Goal: Task Accomplishment & Management: Use online tool/utility

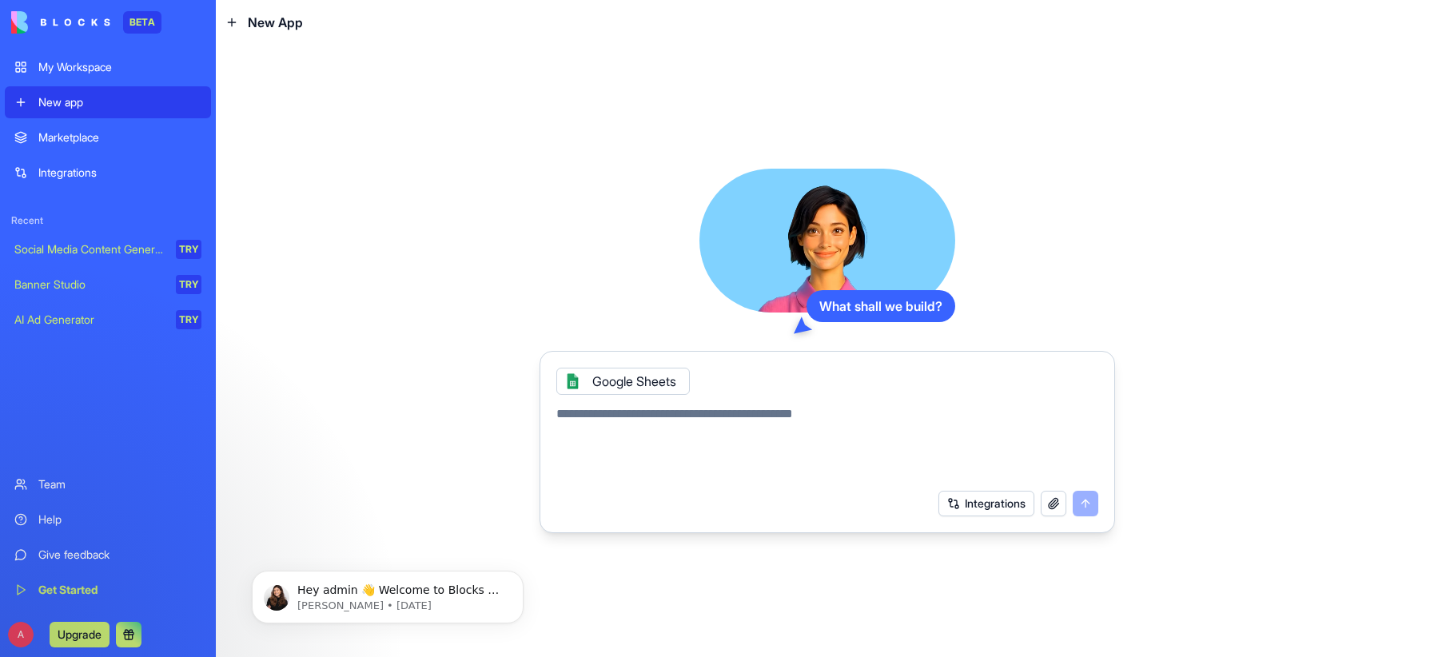
click at [102, 128] on link "Marketplace" at bounding box center [108, 137] width 206 height 32
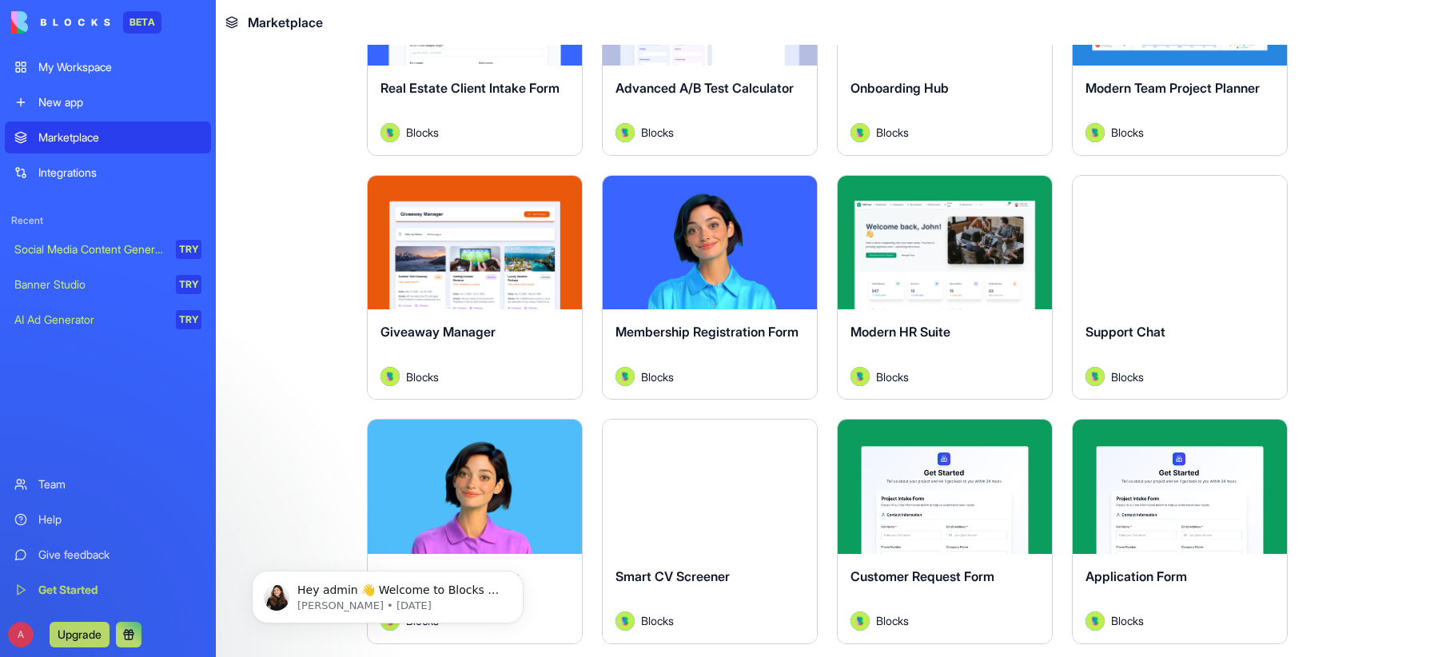
scroll to position [2878, 0]
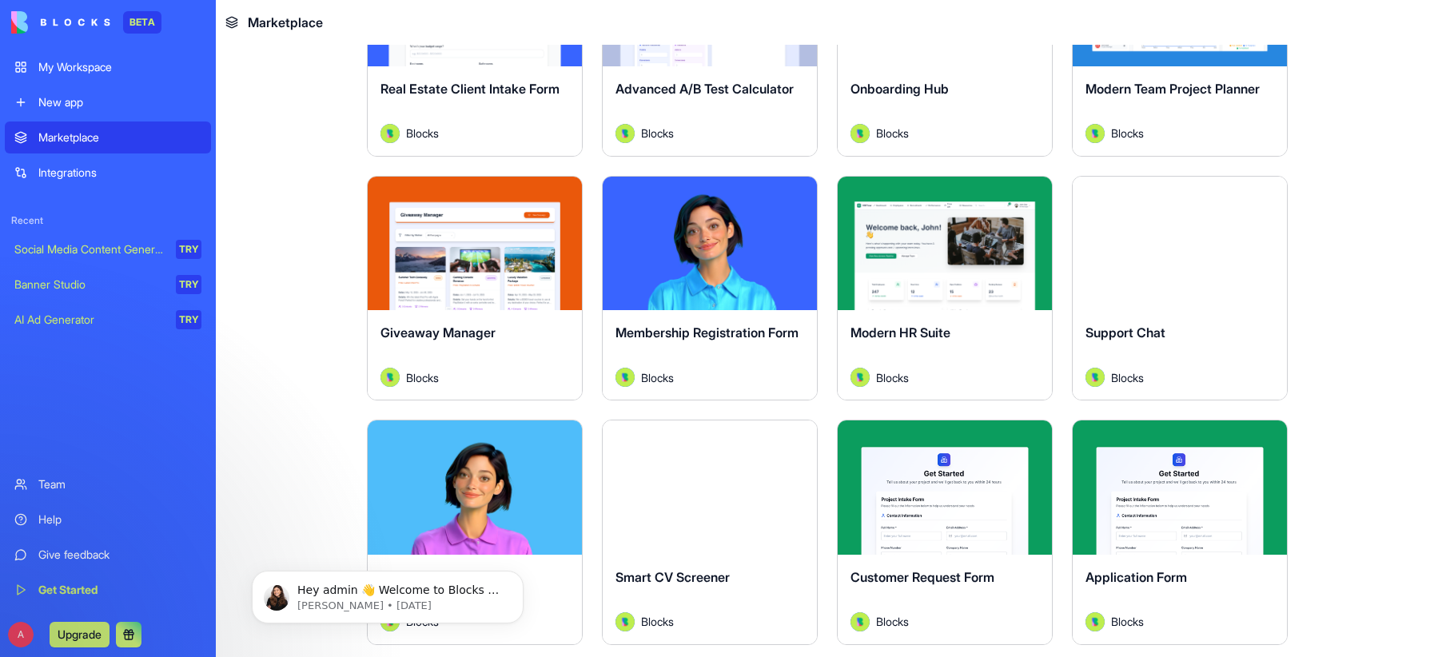
click at [254, 318] on main "Earn Free Credits Discover work tools for any task Marketing HR Freelancers Sal…" at bounding box center [827, 351] width 1222 height 612
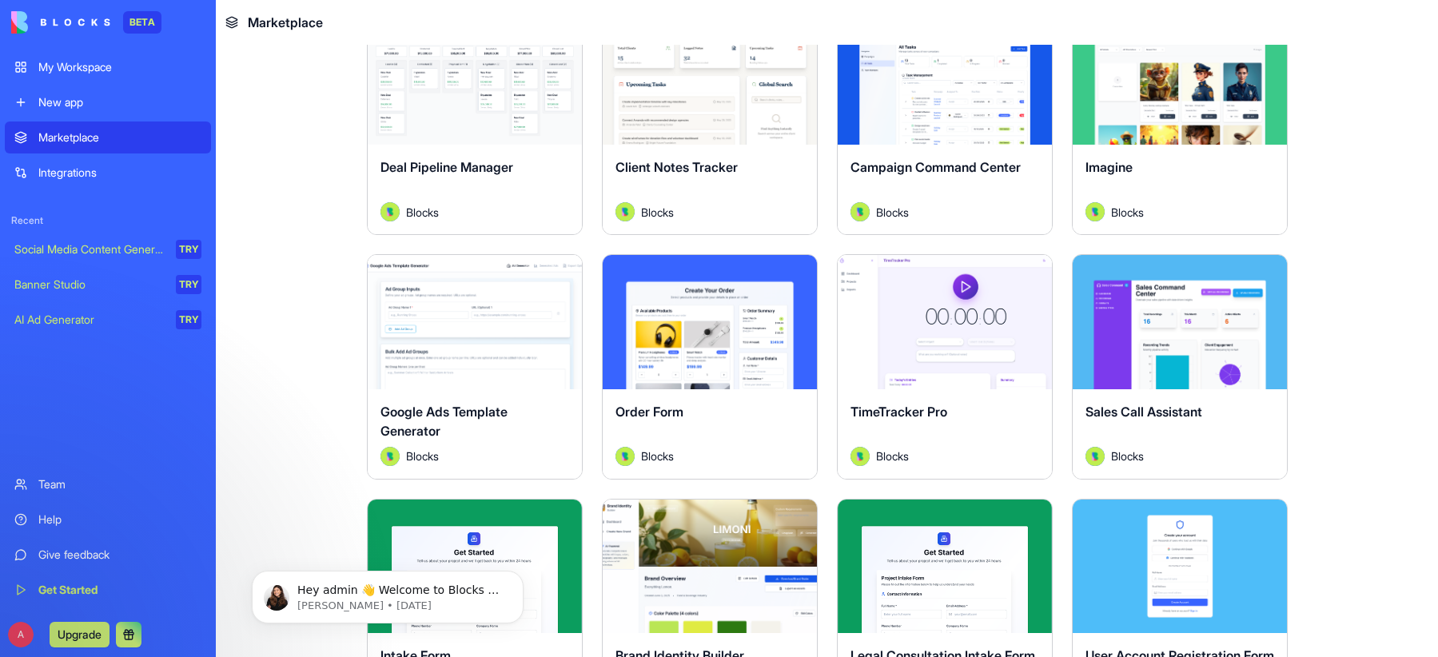
scroll to position [599, 0]
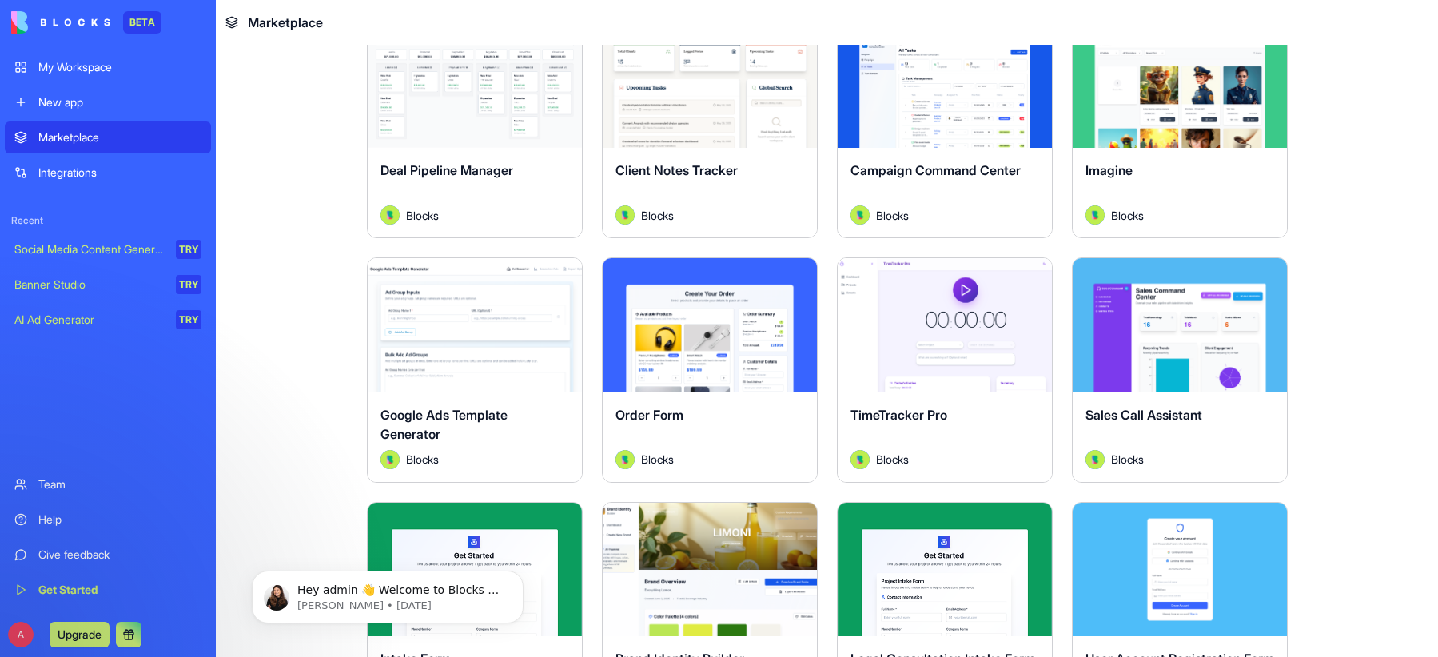
click at [706, 75] on button "Explore" at bounding box center [710, 81] width 120 height 32
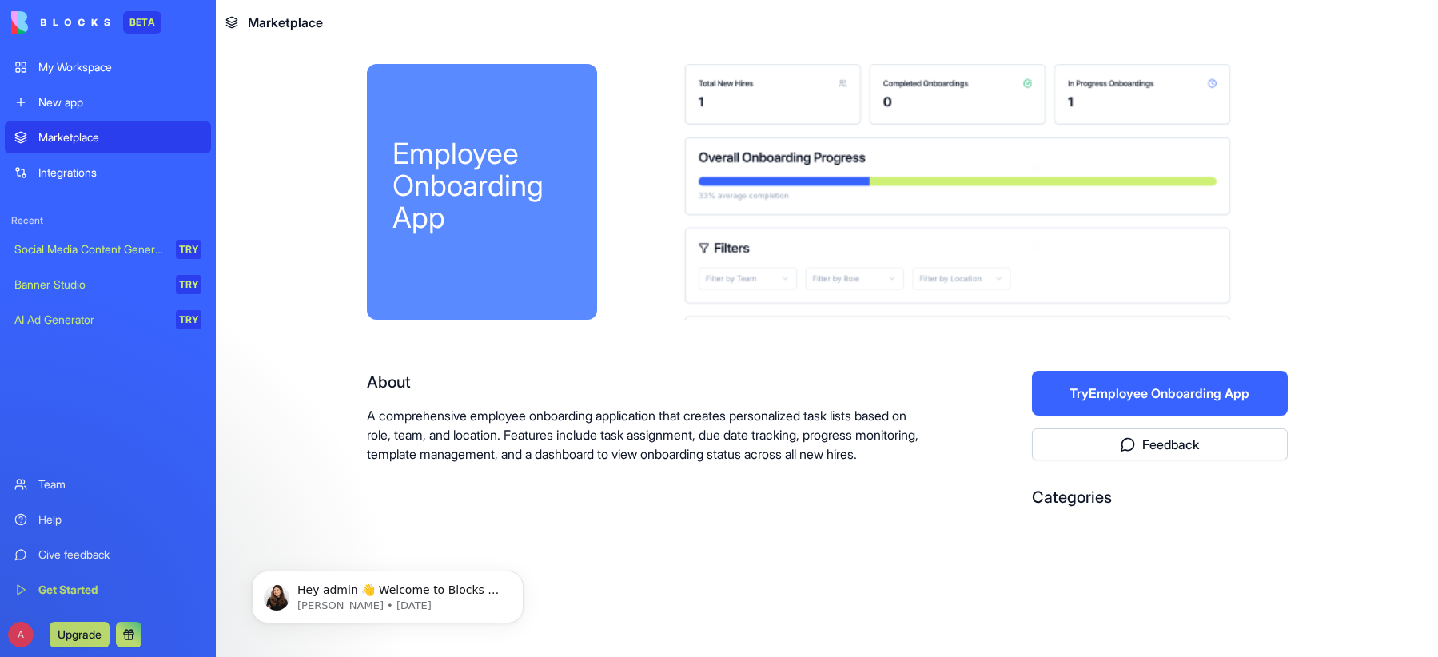
click at [818, 269] on div at bounding box center [955, 192] width 665 height 256
click at [1196, 391] on button "Try Employee Onboarding App" at bounding box center [1160, 393] width 256 height 45
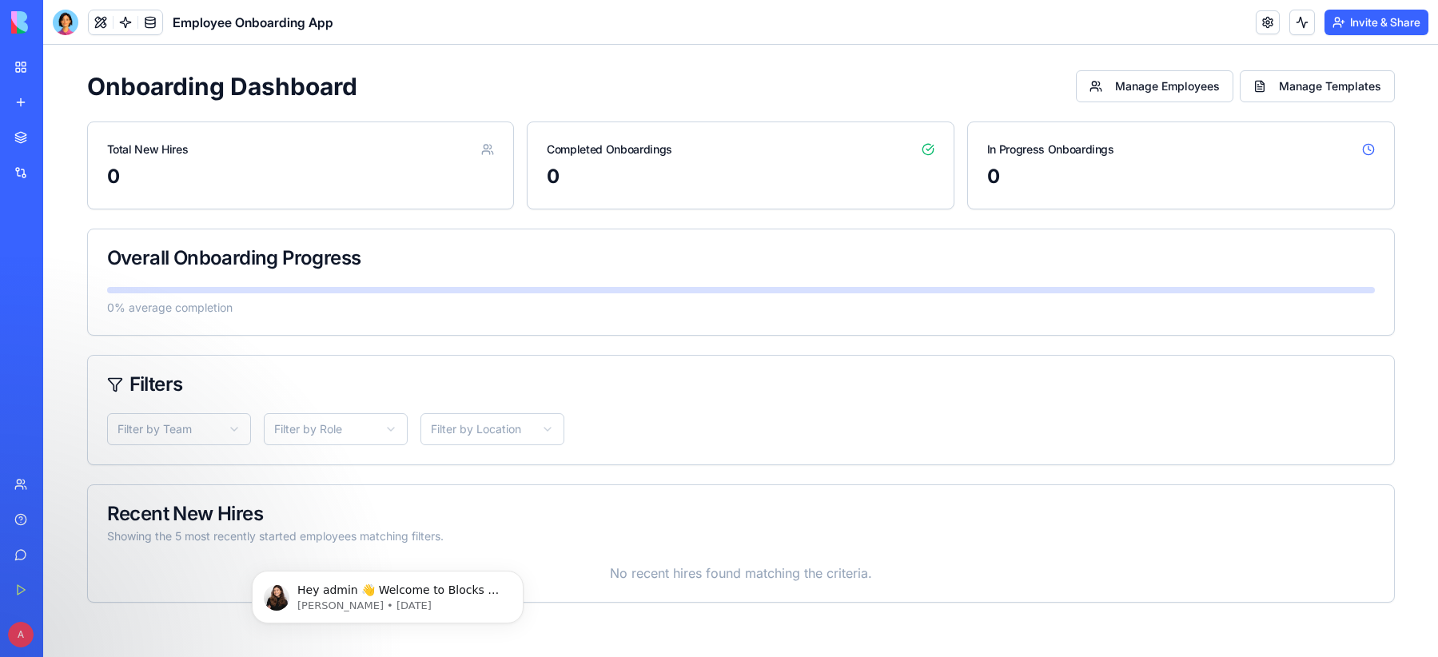
click at [22, 285] on div "Social Media Content Generator" at bounding box center [18, 285] width 8 height 16
click at [59, 241] on div "Employee Onboarding App" at bounding box center [36, 249] width 45 height 16
click at [59, 251] on div "Employee Onboarding App" at bounding box center [36, 249] width 45 height 16
click at [1276, 94] on button "Manage Templates" at bounding box center [1317, 86] width 155 height 32
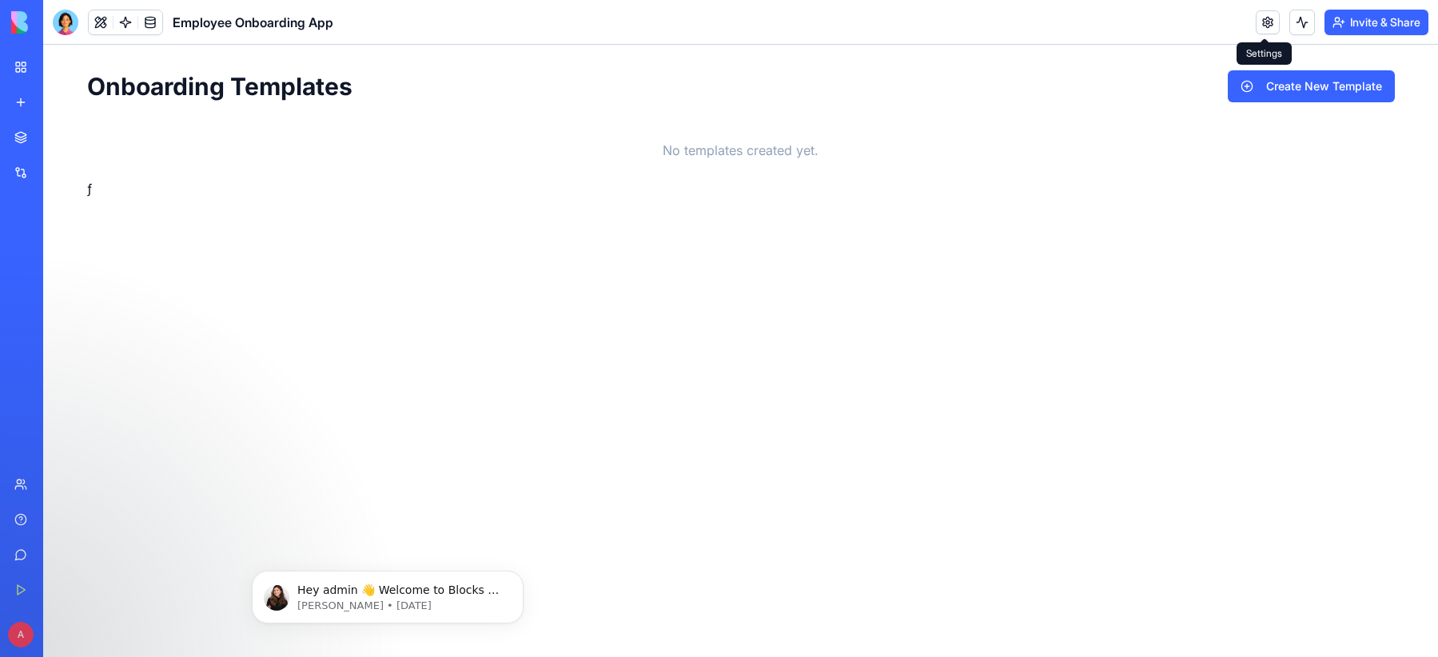
click at [1275, 18] on div "Invite & Share" at bounding box center [1341, 23] width 173 height 26
click at [1268, 21] on link at bounding box center [1267, 22] width 24 height 24
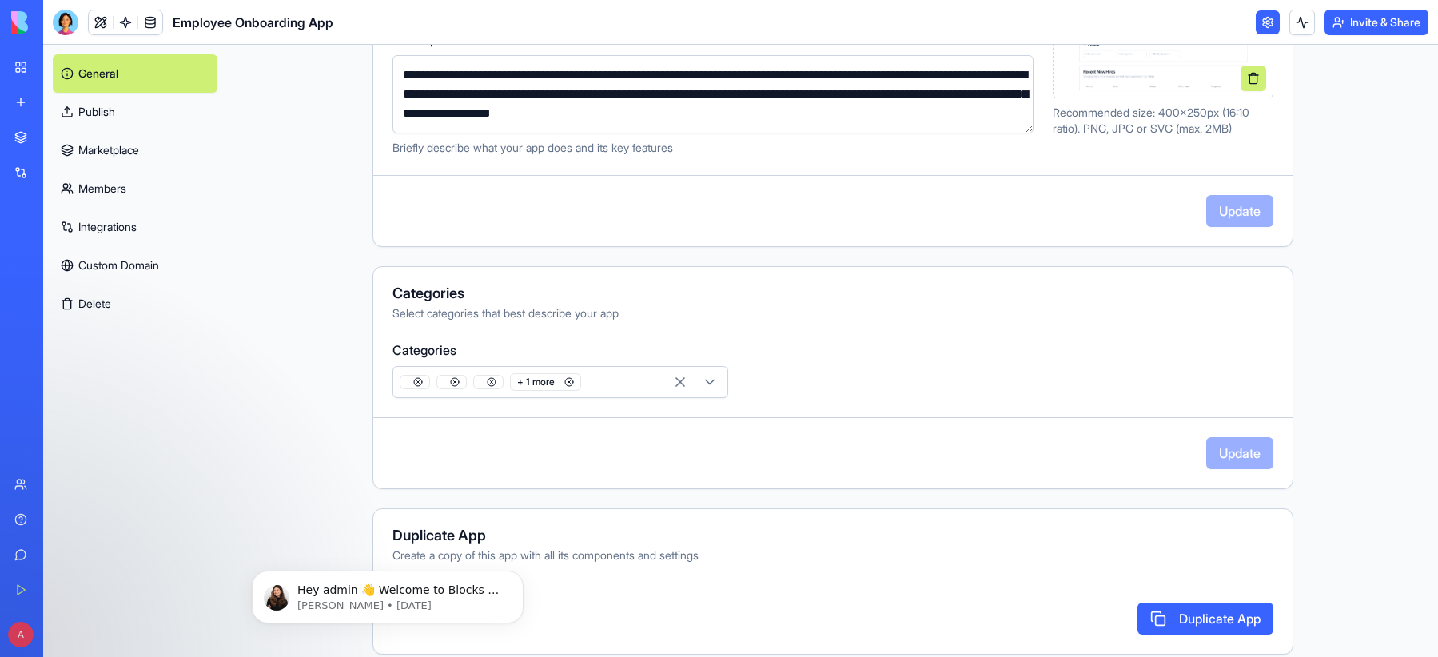
scroll to position [335, 0]
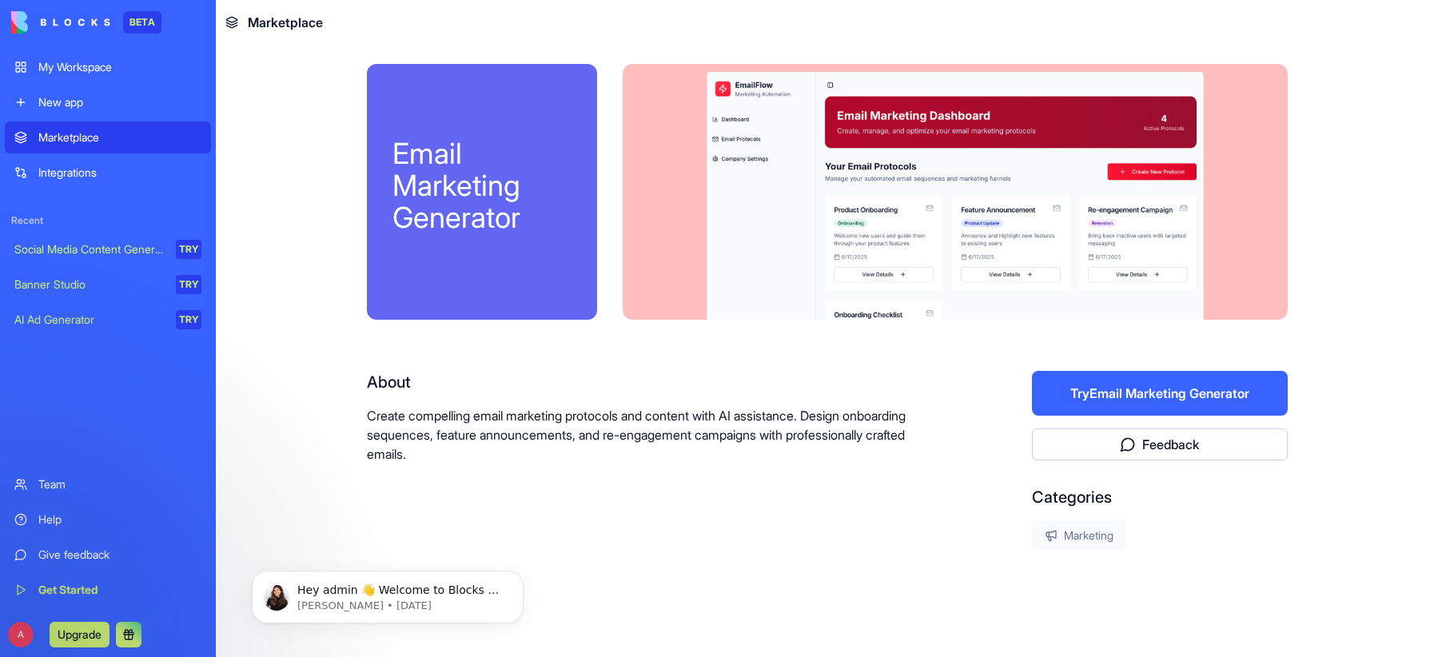
click at [790, 156] on div at bounding box center [955, 192] width 665 height 256
